Goal: Task Accomplishment & Management: Complete application form

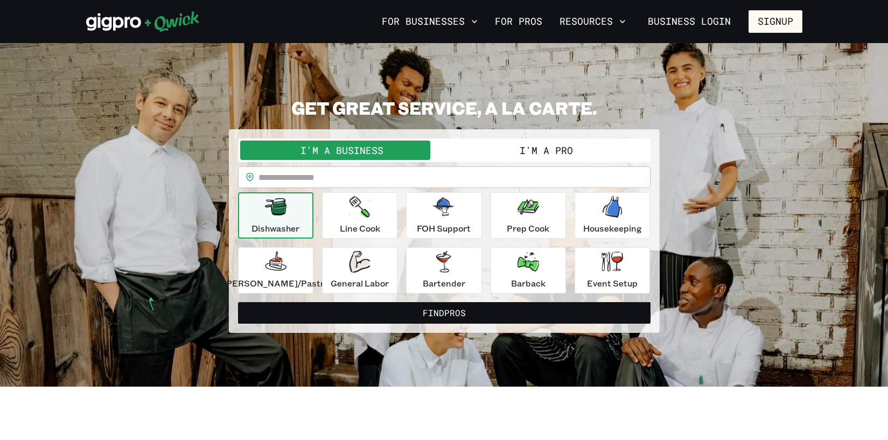
click at [514, 151] on button "I'm a Pro" at bounding box center [546, 150] width 204 height 19
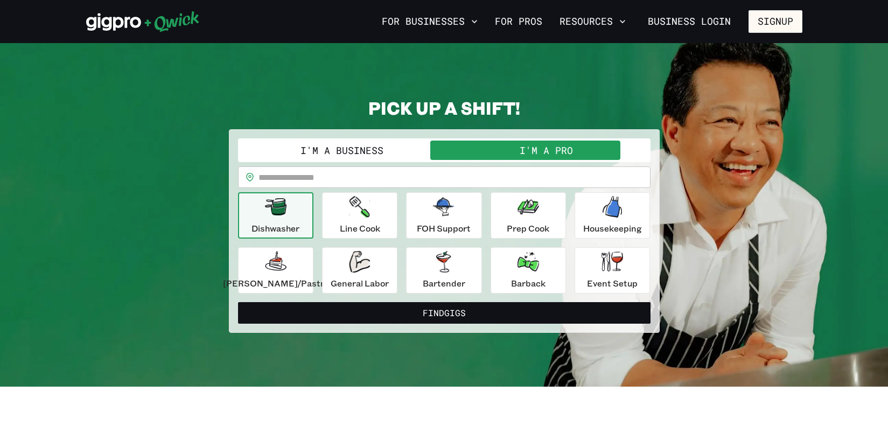
click at [452, 174] on input "text" at bounding box center [455, 177] width 392 height 22
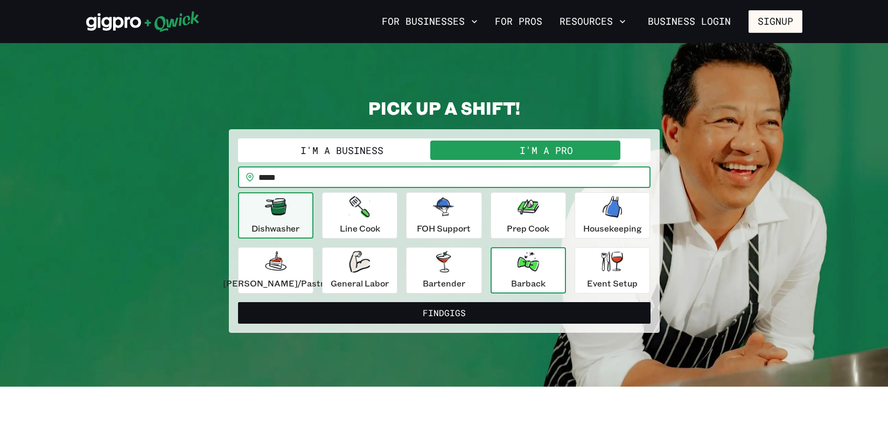
type input "*****"
click at [527, 252] on icon "button" at bounding box center [529, 261] width 22 height 19
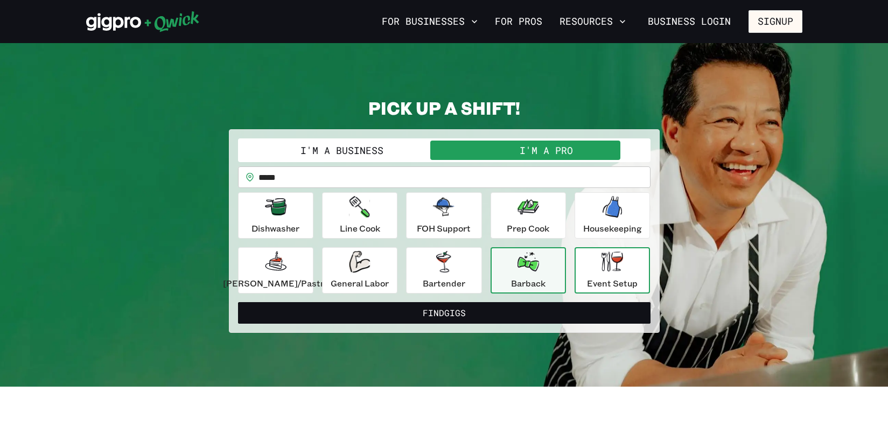
click at [589, 270] on div "Event Setup" at bounding box center [612, 270] width 51 height 39
click at [556, 265] on button "Barback" at bounding box center [528, 270] width 75 height 46
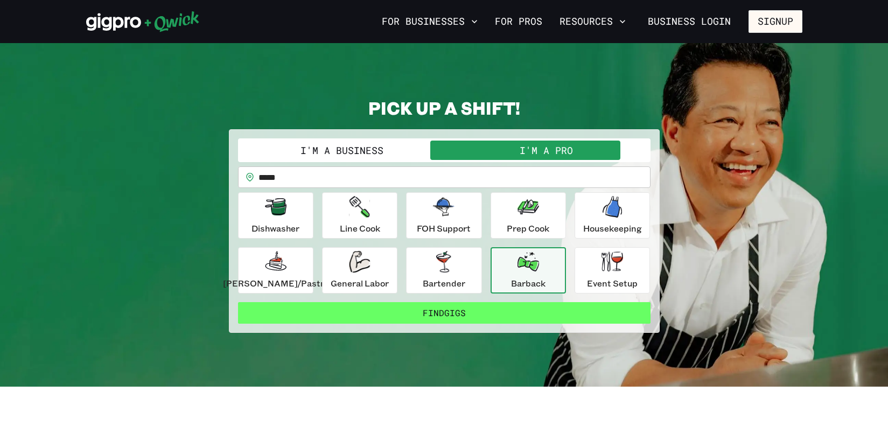
click at [510, 308] on button "Find Gigs" at bounding box center [444, 313] width 413 height 22
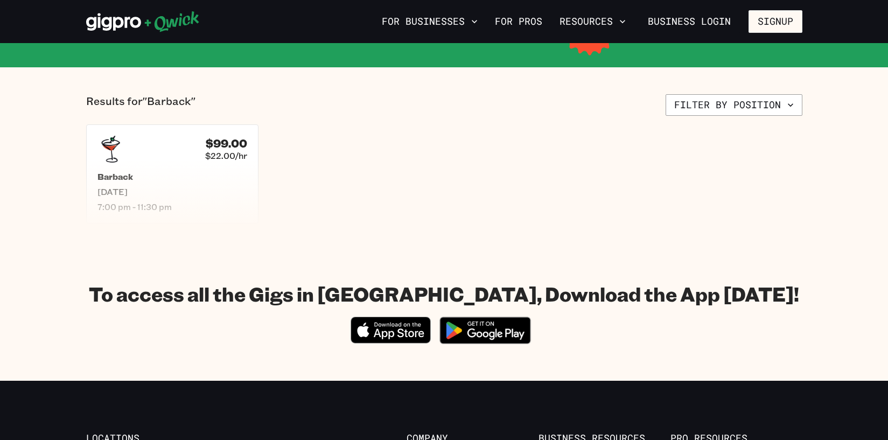
scroll to position [252, 0]
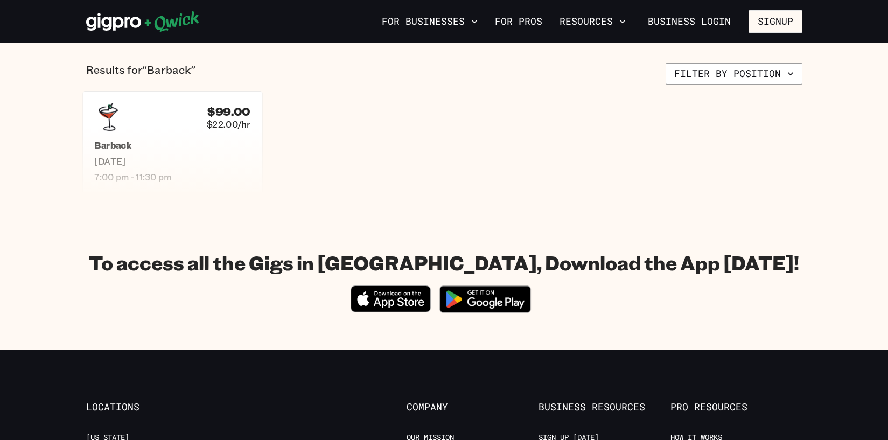
click at [188, 121] on div "$99.00 $22.00/[PERSON_NAME] [DATE] 7:00 pm - 11:30 pm" at bounding box center [171, 142] width 179 height 103
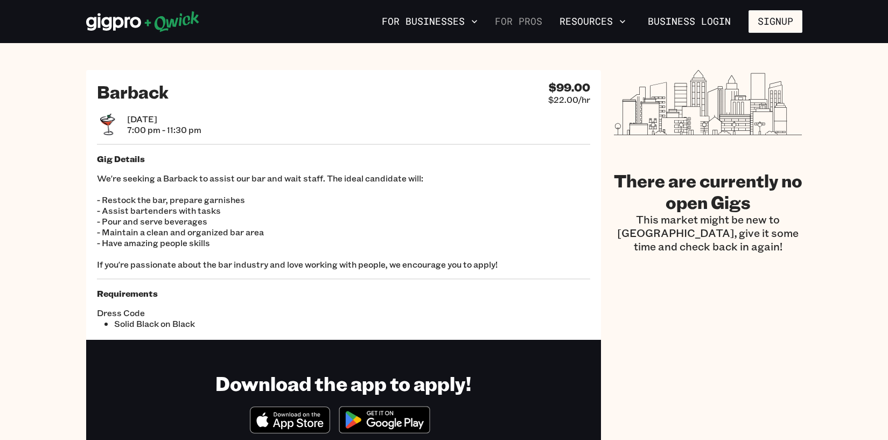
click at [547, 18] on link "For Pros" at bounding box center [519, 21] width 56 height 18
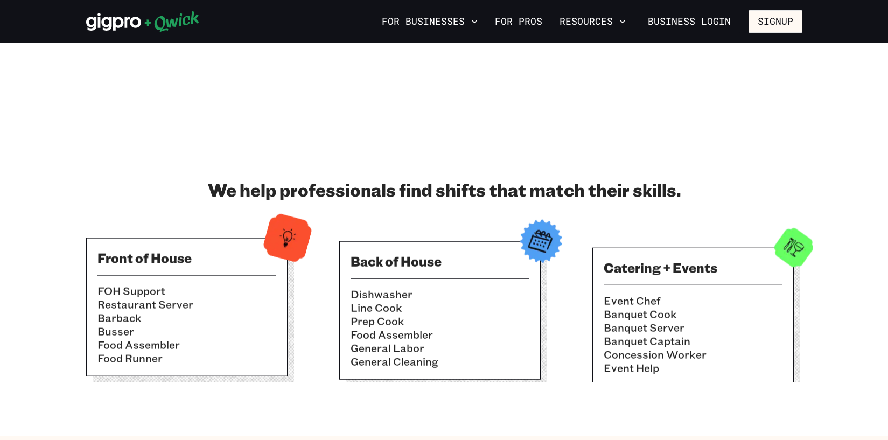
scroll to position [269, 0]
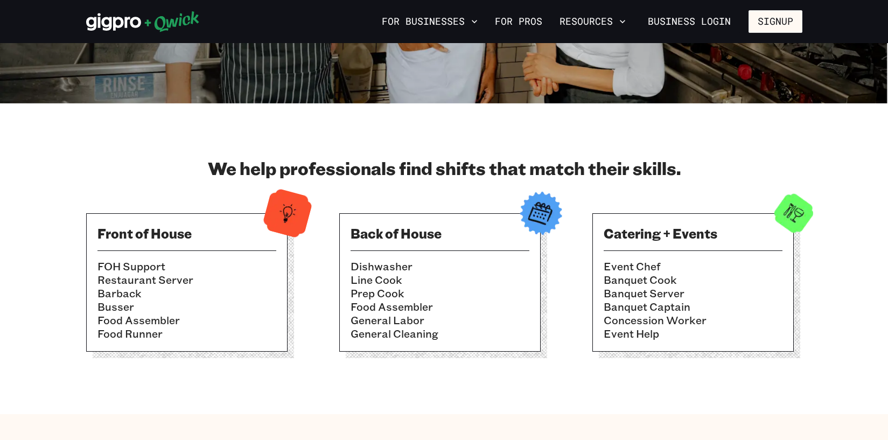
click at [211, 273] on li "Restaurant Server" at bounding box center [186, 279] width 179 height 13
click at [291, 208] on img at bounding box center [287, 213] width 53 height 53
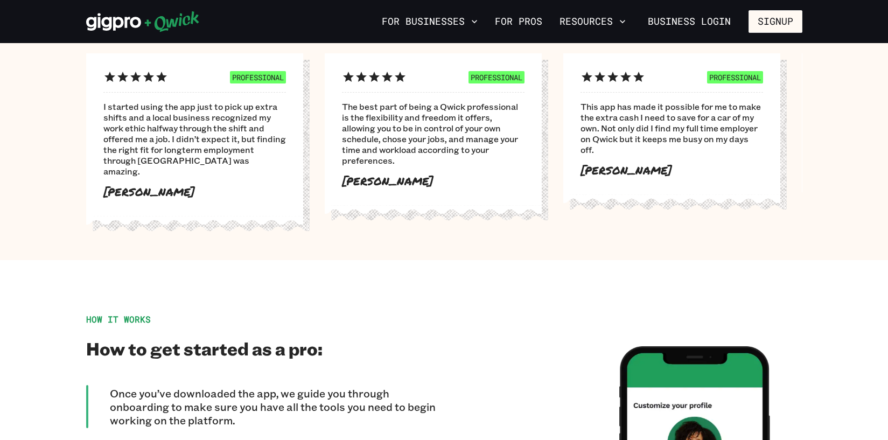
scroll to position [0, 0]
